Goal: Navigation & Orientation: Find specific page/section

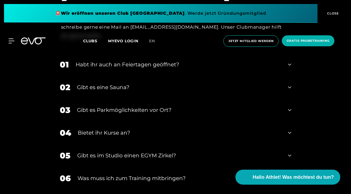
scroll to position [1696, 0]
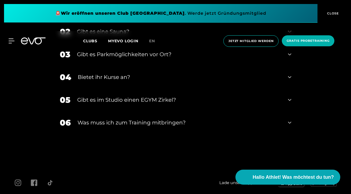
click at [19, 42] on div at bounding box center [33, 41] width 31 height 7
click at [13, 41] on icon at bounding box center [13, 41] width 8 height 5
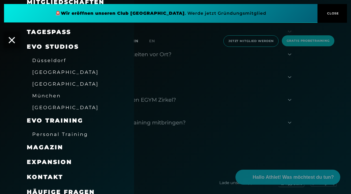
scroll to position [62, 0]
click at [54, 84] on span "[GEOGRAPHIC_DATA]" at bounding box center [65, 85] width 67 height 6
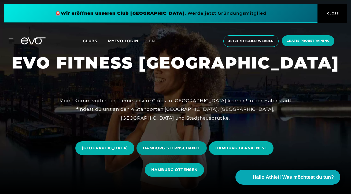
click at [189, 152] on span "HAMBURG STERNSCHANZE" at bounding box center [172, 149] width 70 height 14
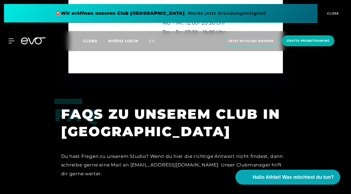
scroll to position [1588, 0]
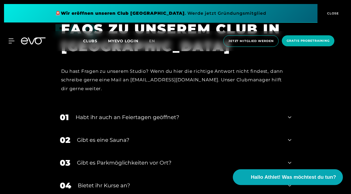
click at [278, 180] on span "Hallo Athlet! Was möchtest du tun?" at bounding box center [293, 178] width 85 height 8
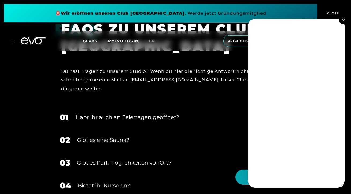
click at [344, 18] on button at bounding box center [343, 20] width 9 height 9
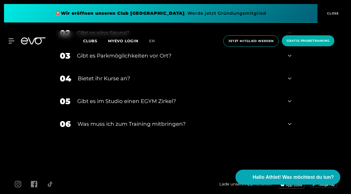
scroll to position [1711, 0]
